Goal: Complete application form

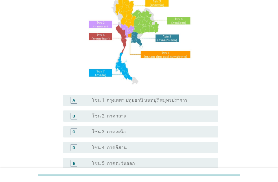
scroll to position [142, 0]
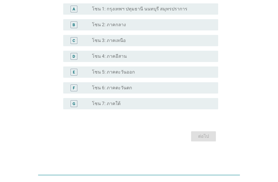
click at [140, 54] on div "radio_button_unchecked โซน 4: ภาคอีสาน" at bounding box center [150, 57] width 117 height 6
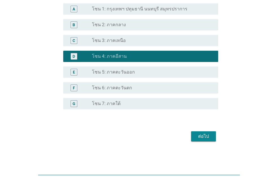
click at [202, 137] on div "ต่อไป" at bounding box center [204, 136] width 16 height 7
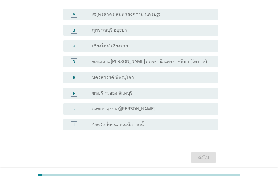
scroll to position [62, 0]
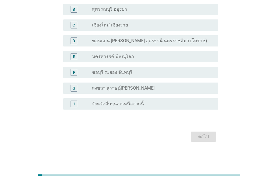
click at [143, 42] on label "ขอนแก่น [PERSON_NAME] อุดรธานี นครราชสีมา (โคราช)" at bounding box center [149, 41] width 115 height 6
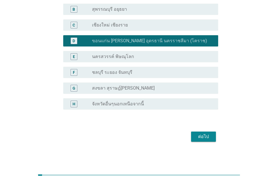
click at [203, 135] on div "ต่อไป" at bounding box center [204, 136] width 16 height 7
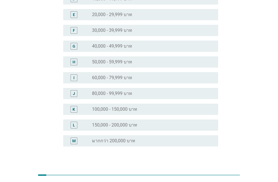
scroll to position [113, 0]
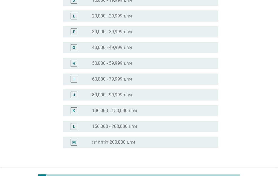
click at [121, 79] on label "60,000 - 79,999 บาท" at bounding box center [112, 79] width 40 height 6
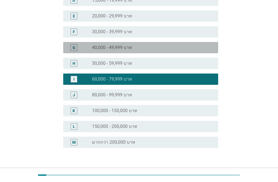
click at [113, 52] on div "G radio_button_unchecked 40,000 - 49,999 บาท" at bounding box center [140, 47] width 155 height 11
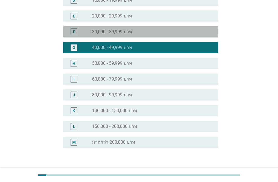
click at [113, 32] on label "30,000 - 39,999 บาท" at bounding box center [112, 32] width 40 height 6
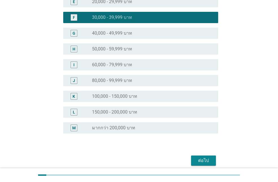
scroll to position [151, 0]
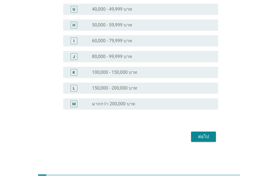
click at [201, 135] on div "ต่อไป" at bounding box center [204, 136] width 16 height 7
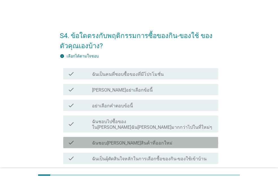
click at [133, 141] on label "ฉันชอบ[PERSON_NAME]สินค้าที่ออกใหม่" at bounding box center [132, 144] width 80 height 6
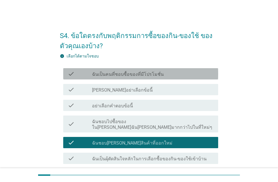
click at [142, 74] on label "ฉันเป็นคนที่ชอบซื้อของที่มีโปรโมชั่น" at bounding box center [128, 75] width 72 height 6
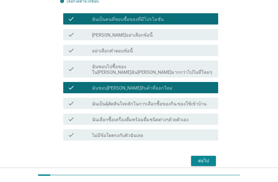
scroll to position [74, 0]
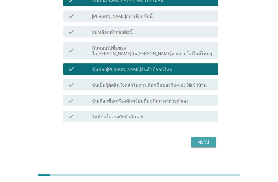
click at [203, 139] on div "ต่อไป" at bounding box center [204, 142] width 16 height 7
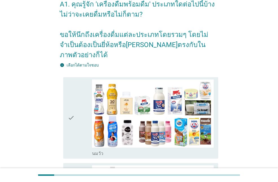
scroll to position [28, 0]
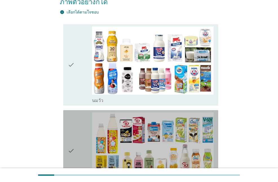
click at [78, 134] on div "check" at bounding box center [80, 151] width 24 height 77
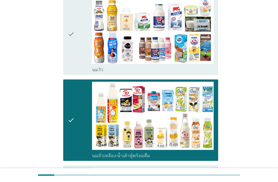
scroll to position [198, 0]
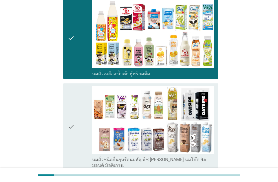
click at [77, 112] on div "check" at bounding box center [80, 127] width 24 height 83
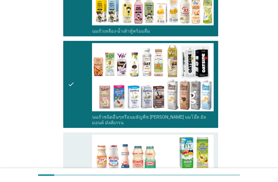
scroll to position [339, 0]
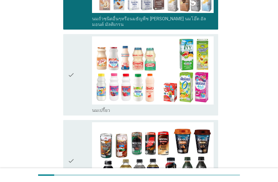
click at [79, 58] on div "check" at bounding box center [80, 74] width 24 height 77
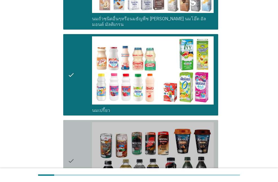
click at [80, 124] on div "check" at bounding box center [80, 160] width 24 height 77
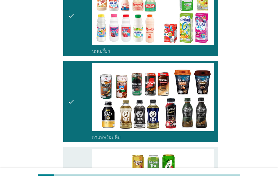
scroll to position [480, 0]
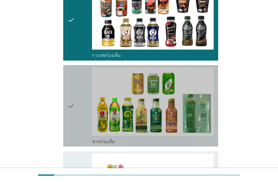
click at [80, 98] on div "check" at bounding box center [80, 105] width 24 height 77
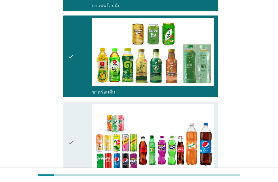
scroll to position [593, 0]
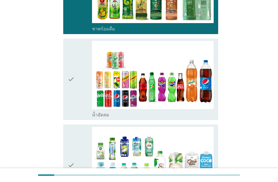
click at [80, 61] on div "check" at bounding box center [80, 79] width 24 height 77
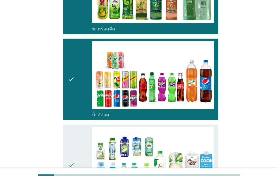
click at [84, 127] on div "check" at bounding box center [80, 165] width 24 height 77
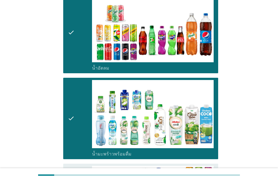
scroll to position [734, 0]
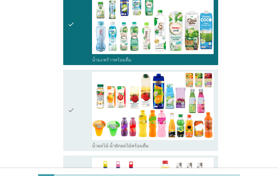
click at [84, 91] on div "check" at bounding box center [80, 110] width 24 height 77
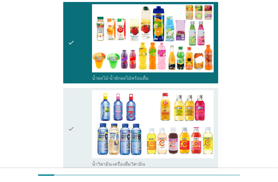
scroll to position [847, 0]
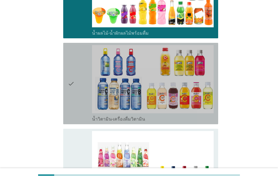
click at [82, 78] on div "check" at bounding box center [80, 83] width 24 height 77
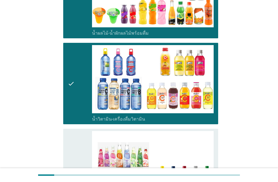
scroll to position [931, 0]
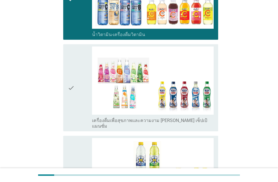
click at [80, 68] on div "check" at bounding box center [80, 88] width 24 height 83
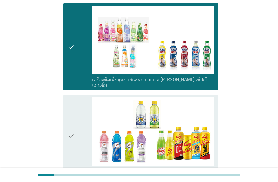
scroll to position [1016, 0]
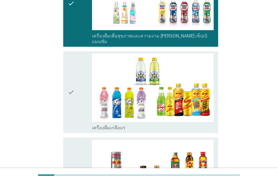
click at [80, 70] on div "check" at bounding box center [80, 92] width 24 height 77
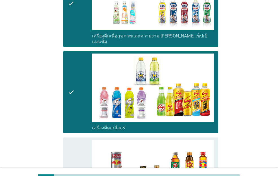
click at [83, 140] on div "check" at bounding box center [80, 178] width 24 height 77
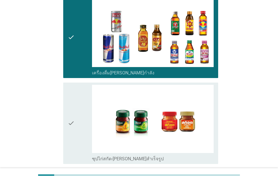
scroll to position [1199, 0]
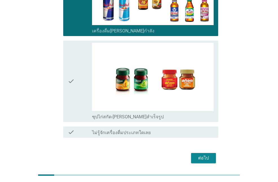
click at [213, 153] on button "ต่อไป" at bounding box center [203, 158] width 25 height 10
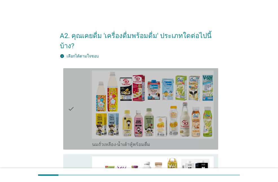
click at [83, 97] on div "check" at bounding box center [80, 109] width 24 height 77
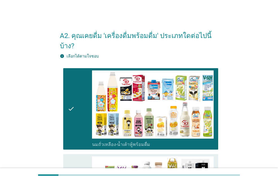
scroll to position [113, 0]
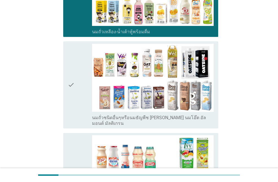
click at [85, 91] on div "check" at bounding box center [80, 85] width 24 height 83
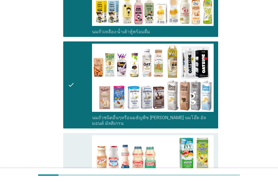
click at [87, 135] on div "check" at bounding box center [80, 173] width 24 height 77
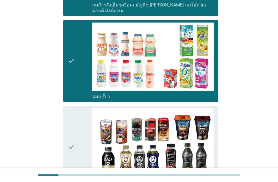
click at [85, 120] on div "check" at bounding box center [80, 147] width 24 height 77
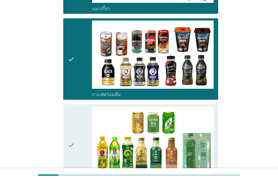
scroll to position [395, 0]
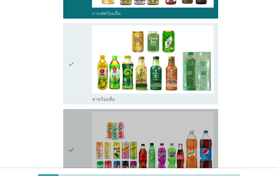
click at [85, 115] on div "check" at bounding box center [80, 149] width 24 height 77
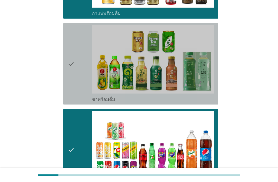
click at [83, 54] on div "check" at bounding box center [80, 63] width 24 height 77
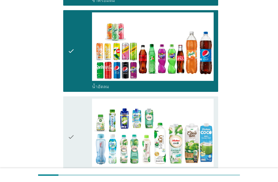
scroll to position [564, 0]
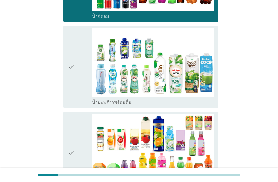
click at [88, 82] on div "check" at bounding box center [80, 67] width 24 height 77
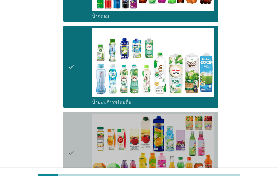
click at [90, 120] on div "check" at bounding box center [80, 153] width 24 height 77
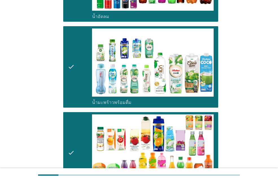
scroll to position [734, 0]
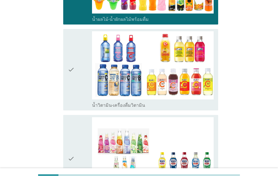
click at [84, 120] on div "check" at bounding box center [80, 158] width 24 height 83
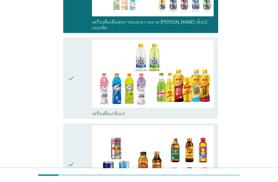
click at [84, 126] on div "check" at bounding box center [80, 164] width 24 height 77
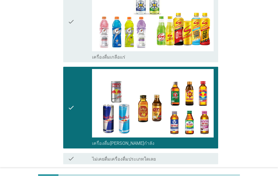
scroll to position [986, 0]
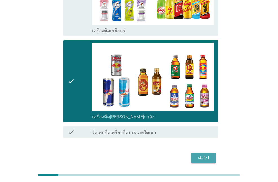
click at [200, 155] on div "ต่อไป" at bounding box center [204, 158] width 16 height 7
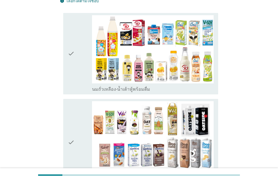
scroll to position [56, 0]
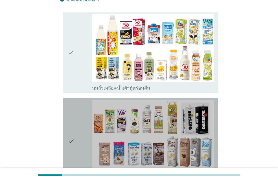
click at [80, 112] on div "check" at bounding box center [80, 141] width 24 height 83
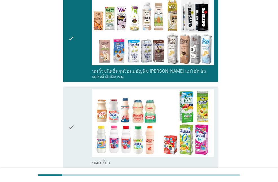
scroll to position [198, 0]
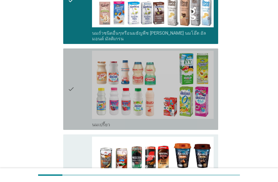
click at [82, 91] on div "check" at bounding box center [80, 89] width 24 height 77
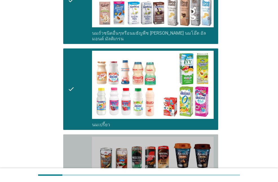
click at [80, 145] on div "check" at bounding box center [80, 175] width 24 height 77
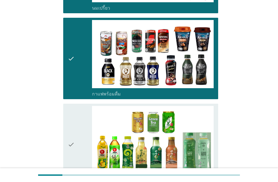
scroll to position [367, 0]
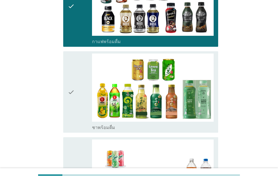
click at [73, 87] on icon "check" at bounding box center [71, 92] width 7 height 77
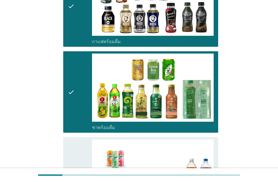
click at [79, 146] on div "check" at bounding box center [80, 178] width 24 height 77
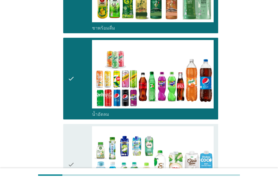
scroll to position [536, 0]
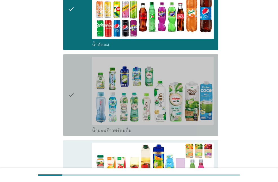
click at [85, 94] on div "check" at bounding box center [80, 95] width 24 height 77
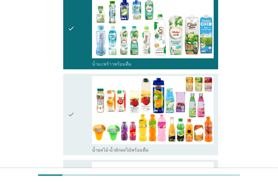
scroll to position [677, 0]
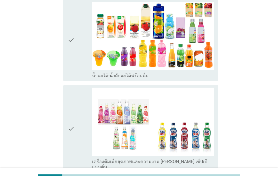
click at [84, 48] on div "check" at bounding box center [80, 40] width 24 height 77
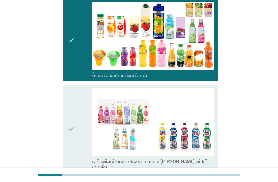
click at [81, 103] on div "check" at bounding box center [80, 129] width 24 height 83
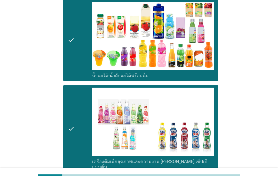
scroll to position [824, 0]
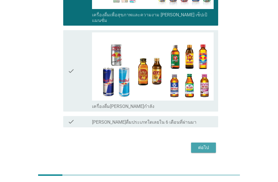
click at [203, 144] on div "ต่อไป" at bounding box center [204, 147] width 16 height 7
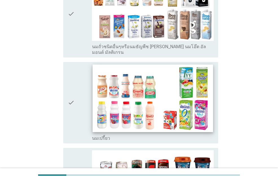
scroll to position [141, 0]
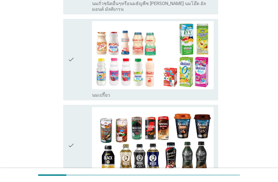
click at [86, 129] on div "check" at bounding box center [80, 145] width 24 height 77
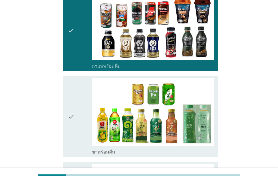
scroll to position [367, 0]
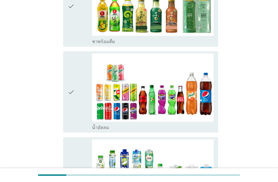
click at [80, 83] on div "check" at bounding box center [80, 92] width 24 height 77
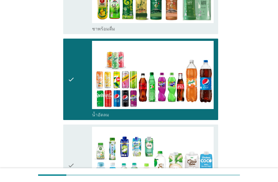
scroll to position [480, 0]
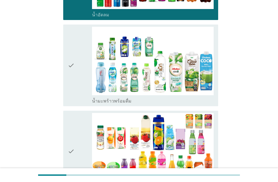
click at [82, 73] on div "check" at bounding box center [80, 65] width 24 height 77
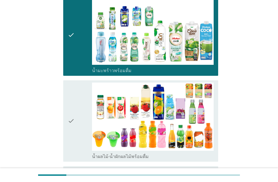
scroll to position [564, 0]
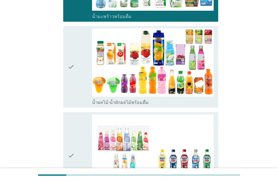
click at [85, 70] on div "check" at bounding box center [80, 67] width 24 height 77
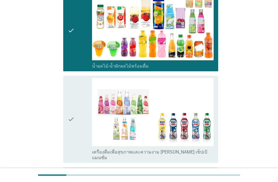
scroll to position [652, 0]
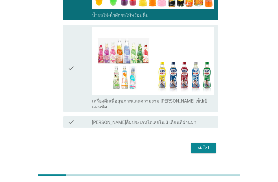
click at [202, 145] on div "ต่อไป" at bounding box center [204, 148] width 16 height 7
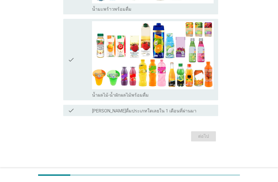
scroll to position [0, 0]
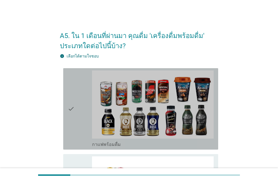
click at [82, 104] on div "check" at bounding box center [80, 109] width 24 height 77
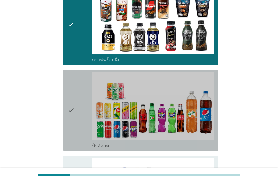
click at [82, 103] on div "check" at bounding box center [80, 110] width 24 height 77
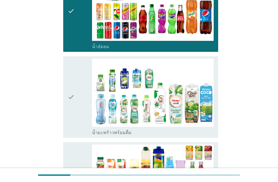
scroll to position [226, 0]
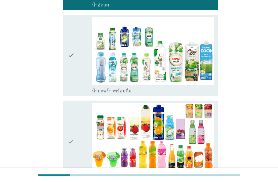
click at [82, 76] on div "check" at bounding box center [80, 55] width 24 height 77
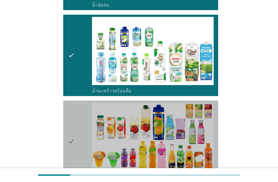
click at [80, 119] on div "check" at bounding box center [80, 141] width 24 height 77
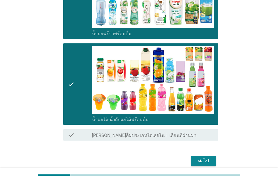
scroll to position [308, 0]
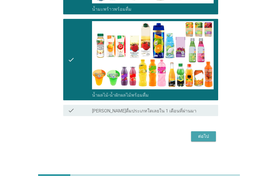
click at [194, 135] on button "ต่อไป" at bounding box center [203, 137] width 25 height 10
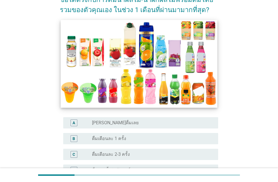
scroll to position [85, 0]
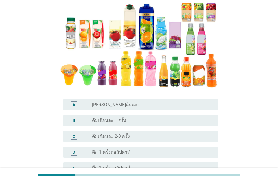
click at [139, 136] on div "radio_button_unchecked ดื่มเดือนละ 2-3 ครั้ง" at bounding box center [150, 137] width 117 height 6
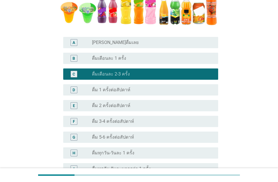
scroll to position [198, 0]
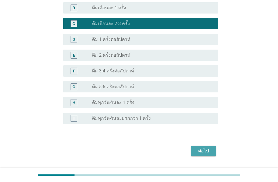
click at [199, 150] on div "ต่อไป" at bounding box center [204, 151] width 16 height 7
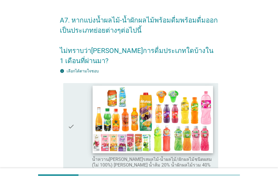
scroll to position [85, 0]
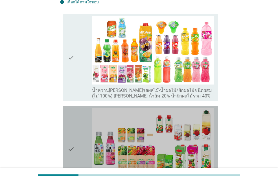
click at [78, 128] on div "check" at bounding box center [80, 149] width 24 height 83
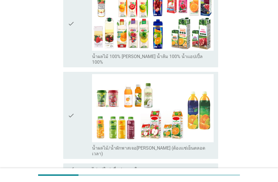
scroll to position [310, 0]
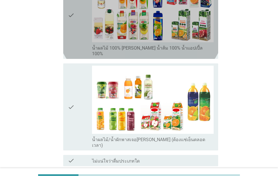
click at [79, 17] on div "check" at bounding box center [80, 15] width 24 height 83
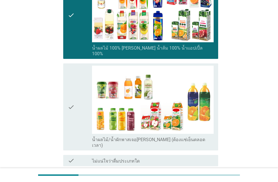
click at [83, 67] on div "check" at bounding box center [80, 107] width 24 height 83
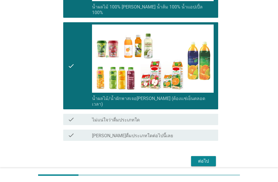
scroll to position [355, 0]
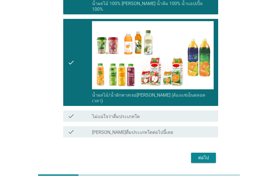
click at [205, 155] on div "ต่อไป" at bounding box center [204, 158] width 16 height 7
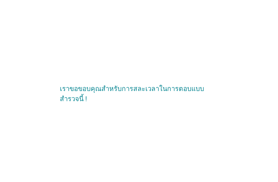
scroll to position [0, 0]
